Goal: Transaction & Acquisition: Download file/media

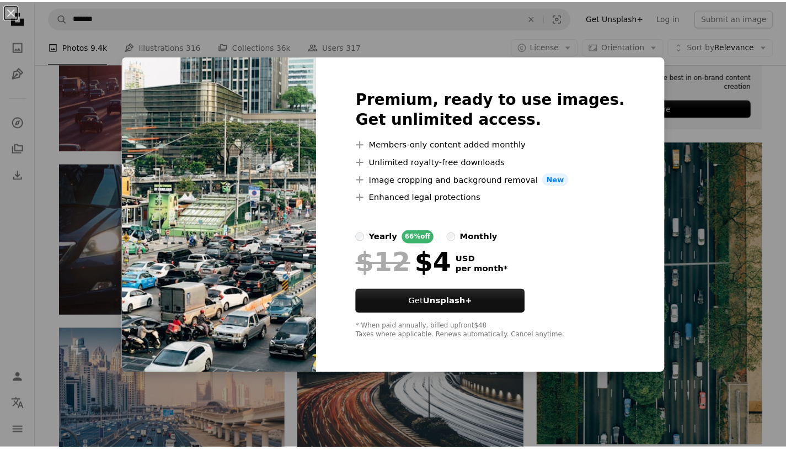
scroll to position [443, 0]
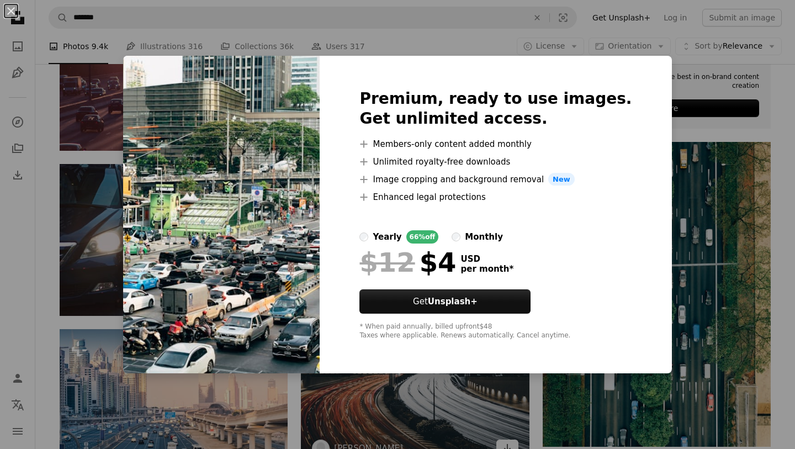
drag, startPoint x: 390, startPoint y: 376, endPoint x: 389, endPoint y: 369, distance: 6.8
click at [391, 375] on div "An X shape Premium, ready to use images. Get unlimited access. A plus sign Memb…" at bounding box center [397, 224] width 795 height 449
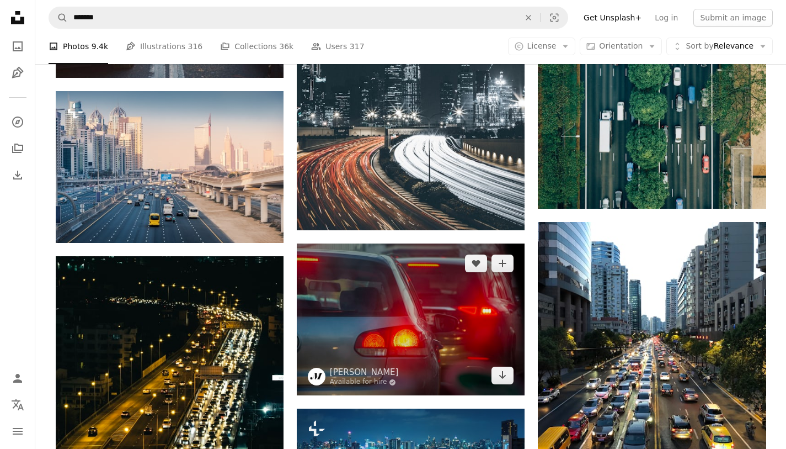
scroll to position [747, 0]
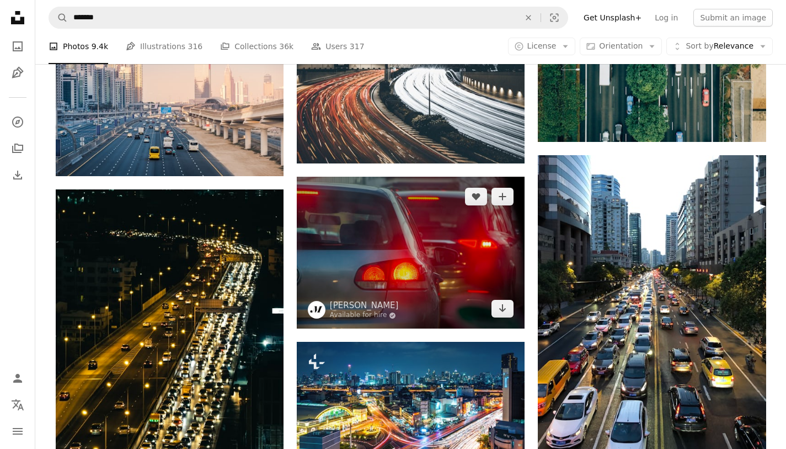
click at [445, 256] on img at bounding box center [411, 253] width 228 height 152
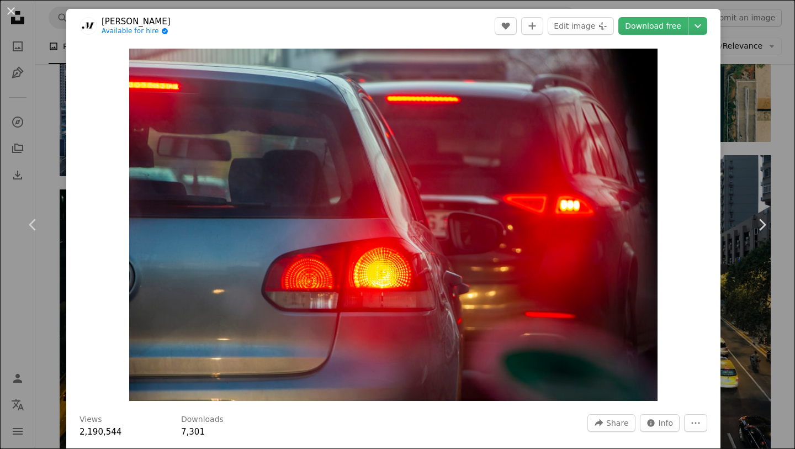
click at [0, 102] on div "An X shape Chevron left Chevron right Musa Haef Available for hire A checkmark …" at bounding box center [397, 224] width 795 height 449
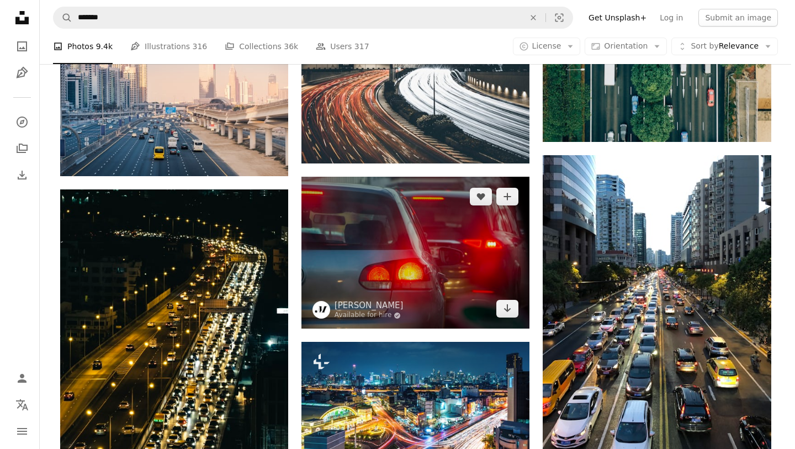
scroll to position [961, 0]
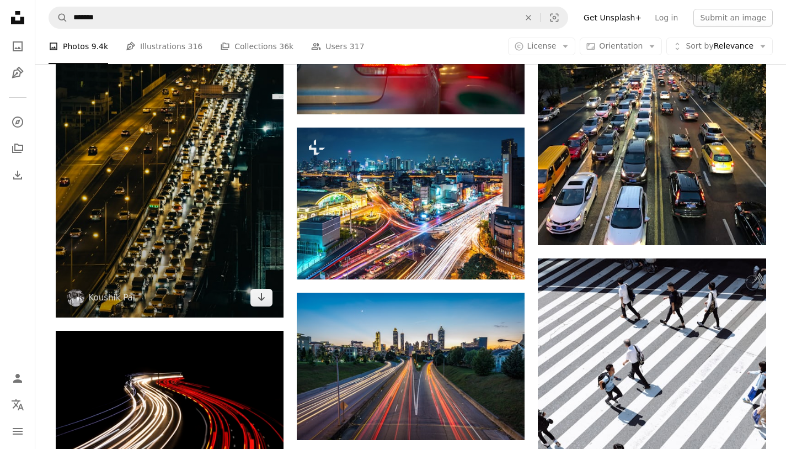
click at [123, 171] on img at bounding box center [170, 146] width 228 height 342
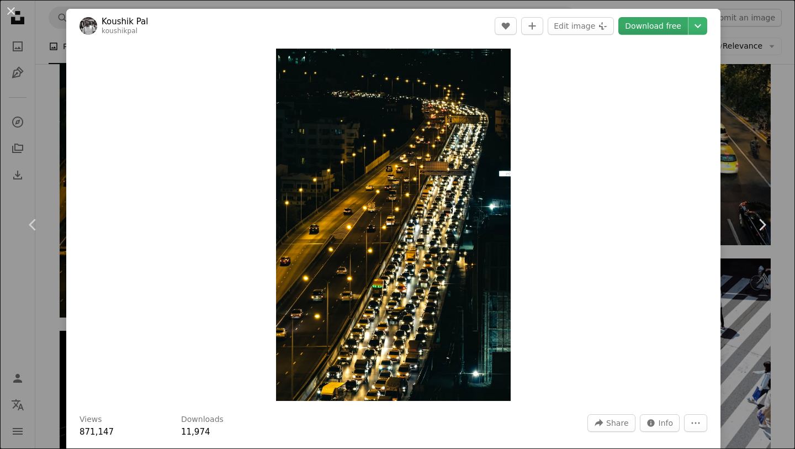
click at [656, 30] on link "Download free" at bounding box center [653, 26] width 70 height 18
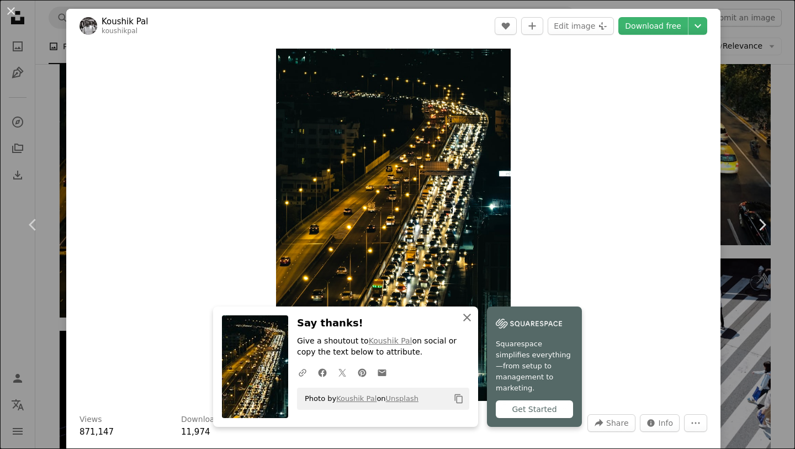
click at [464, 317] on button "An X shape Close" at bounding box center [467, 317] width 22 height 22
